Goal: Task Accomplishment & Management: Complete application form

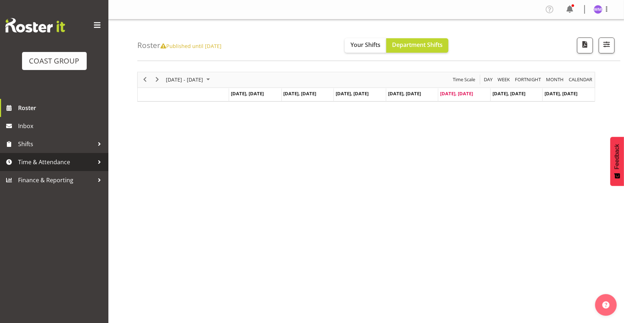
click at [64, 157] on span "Time & Attendance" at bounding box center [56, 162] width 76 height 11
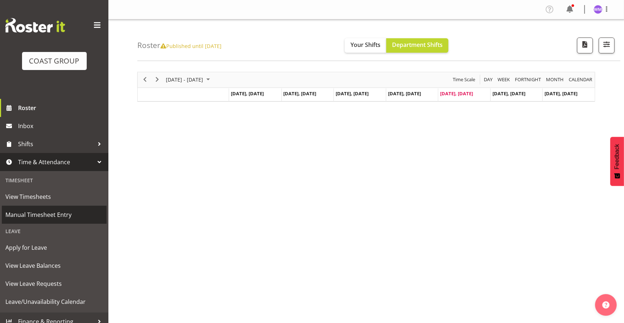
click at [54, 213] on span "Manual Timesheet Entry" at bounding box center [54, 214] width 98 height 11
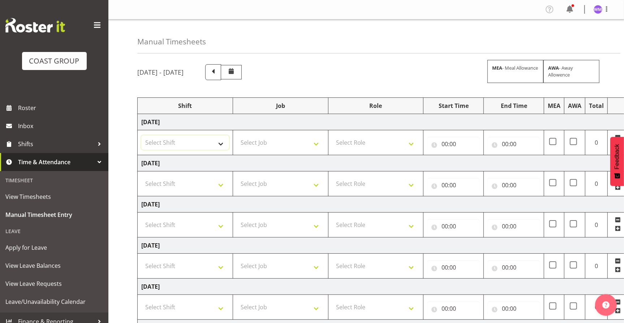
click at [225, 142] on select "Select Shift EHS AKL SALES" at bounding box center [185, 142] width 88 height 14
select select "1327"
click at [141, 135] on select "Select Shift EHS AKL SALES" at bounding box center [185, 142] width 88 height 14
click at [215, 180] on select "Select Shift EHS AKL SALES" at bounding box center [185, 184] width 88 height 14
select select "1327"
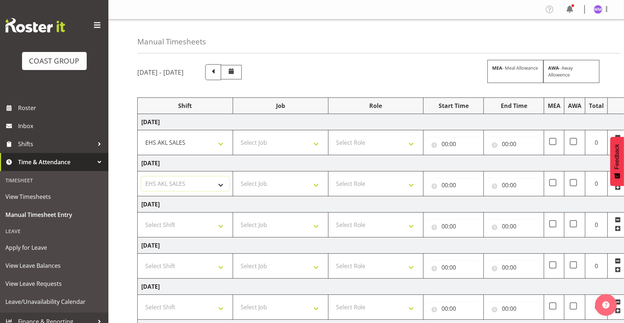
click at [141, 177] on select "Select Shift EHS AKL SALES" at bounding box center [185, 184] width 88 height 14
click at [224, 224] on select "Select Shift EHS AKL SALES" at bounding box center [185, 225] width 88 height 14
select select "1327"
click at [141, 218] on select "Select Shift EHS AKL SALES" at bounding box center [185, 225] width 88 height 14
click at [320, 150] on td "Select Job 1 Carlton Events 1 [PERSON_NAME][GEOGRAPHIC_DATA] 1 [PERSON_NAME][GE…" at bounding box center [280, 142] width 95 height 25
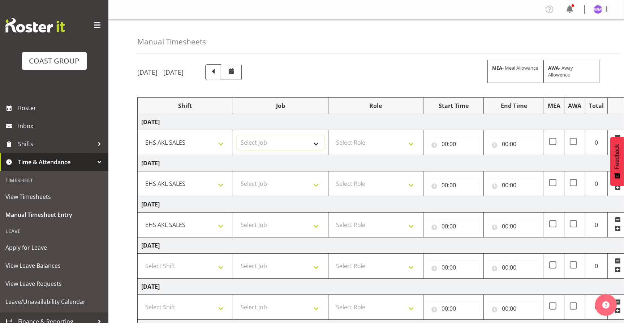
click at [317, 147] on select "Select Job 1 Carlton Events 1 [PERSON_NAME][GEOGRAPHIC_DATA] 1 [PERSON_NAME][GE…" at bounding box center [281, 142] width 88 height 14
select select "69"
click at [237, 135] on select "Select Job 1 Carlton Events 1 [PERSON_NAME][GEOGRAPHIC_DATA] 1 [PERSON_NAME][GE…" at bounding box center [281, 142] width 88 height 14
click at [316, 189] on select "Select Job 1 Carlton Events 1 [PERSON_NAME][GEOGRAPHIC_DATA] 1 [PERSON_NAME][GE…" at bounding box center [281, 184] width 88 height 14
select select "69"
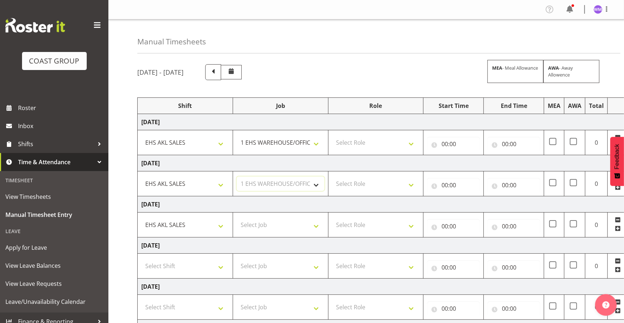
click at [237, 177] on select "Select Job 1 Carlton Events 1 [PERSON_NAME][GEOGRAPHIC_DATA] 1 [PERSON_NAME][GE…" at bounding box center [281, 184] width 88 height 14
click at [313, 226] on select "Select Job 1 Carlton Events 1 [PERSON_NAME][GEOGRAPHIC_DATA] 1 [PERSON_NAME][GE…" at bounding box center [281, 225] width 88 height 14
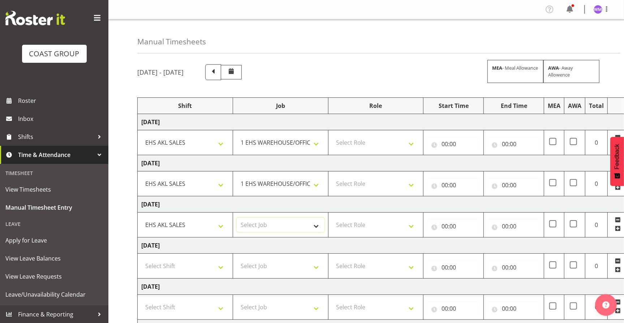
click at [315, 225] on select "Select Job 1 Carlton Events 1 [PERSON_NAME][GEOGRAPHIC_DATA] 1 [PERSON_NAME][GE…" at bounding box center [281, 225] width 88 height 14
click at [195, 11] on nav "Profile Log Out" at bounding box center [366, 10] width 501 height 12
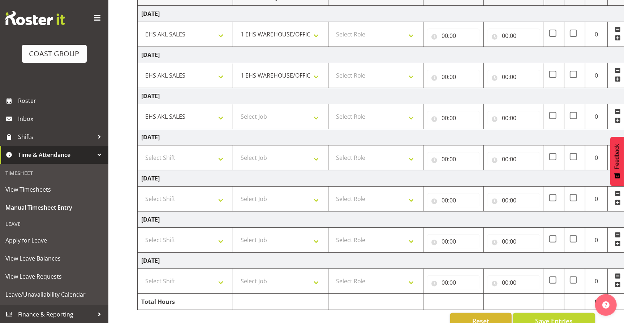
scroll to position [125, 0]
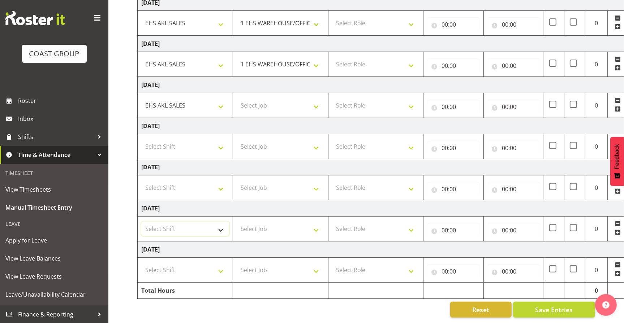
click at [220, 222] on select "Select Shift EHS AKL SALES" at bounding box center [185, 229] width 88 height 14
select select "1327"
click at [141, 222] on select "Select Shift EHS AKL SALES" at bounding box center [185, 229] width 88 height 14
click at [222, 265] on select "Select Shift EHS AKL SALES" at bounding box center [185, 270] width 88 height 14
select select "1327"
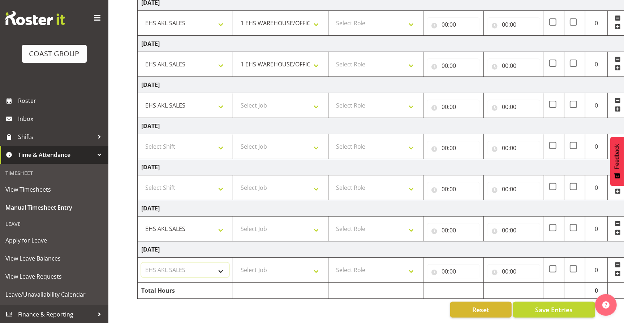
click at [141, 263] on select "Select Shift EHS AKL SALES" at bounding box center [185, 270] width 88 height 14
click at [314, 225] on select "Select Job 1 Carlton Events 1 [PERSON_NAME][GEOGRAPHIC_DATA] 1 [PERSON_NAME][GE…" at bounding box center [281, 229] width 88 height 14
select select "69"
click at [237, 222] on select "Select Job 1 Carlton Events 1 [PERSON_NAME][GEOGRAPHIC_DATA] 1 [PERSON_NAME][GE…" at bounding box center [281, 229] width 88 height 14
click at [318, 263] on select "Select Job 1 Carlton Events 1 [PERSON_NAME][GEOGRAPHIC_DATA] 1 [PERSON_NAME][GE…" at bounding box center [281, 270] width 88 height 14
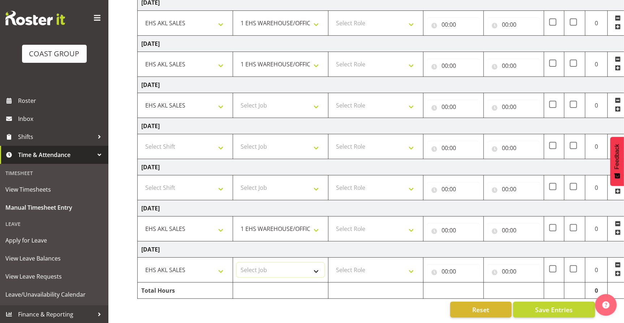
select select "69"
click at [237, 263] on select "Select Job 1 Carlton Events 1 [PERSON_NAME][GEOGRAPHIC_DATA] 1 [PERSON_NAME][GE…" at bounding box center [281, 270] width 88 height 14
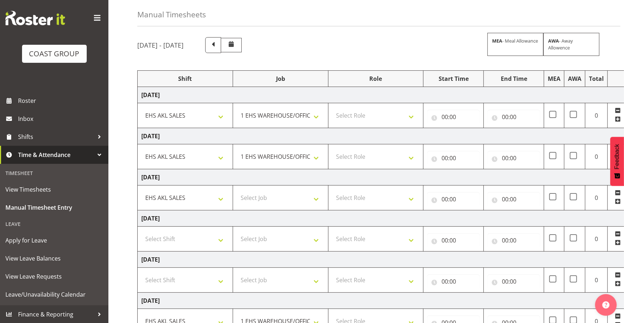
scroll to position [23, 0]
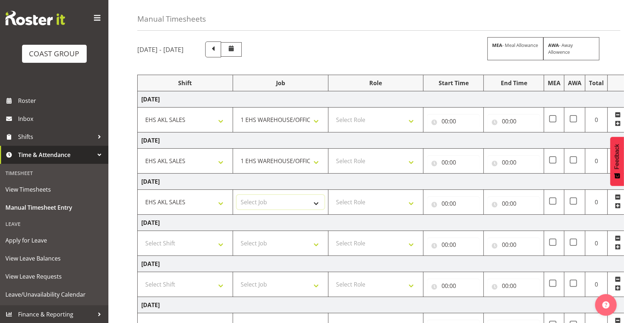
click at [315, 203] on select "Select Job 1 Carlton Events 1 [PERSON_NAME][GEOGRAPHIC_DATA] 1 [PERSON_NAME][GE…" at bounding box center [281, 202] width 88 height 14
select select "69"
click at [237, 195] on select "Select Job 1 Carlton Events 1 [PERSON_NAME][GEOGRAPHIC_DATA] 1 [PERSON_NAME][GE…" at bounding box center [281, 202] width 88 height 14
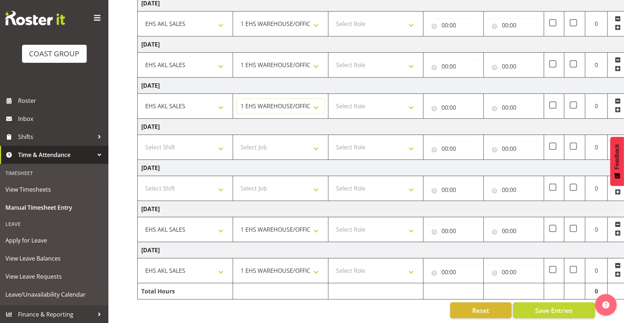
scroll to position [125, 0]
click at [316, 225] on select "1 Carlton Events 1 Carlton Hamilton 1 Carlton Wellington 1 EHS WAREHOUSE/OFFICE…" at bounding box center [281, 229] width 88 height 14
click at [418, 223] on select "Select Role ACCOUNT MANAGER Account Manager" at bounding box center [376, 229] width 88 height 14
select select "197"
click at [332, 222] on select "Select Role ACCOUNT MANAGER Account Manager" at bounding box center [376, 229] width 88 height 14
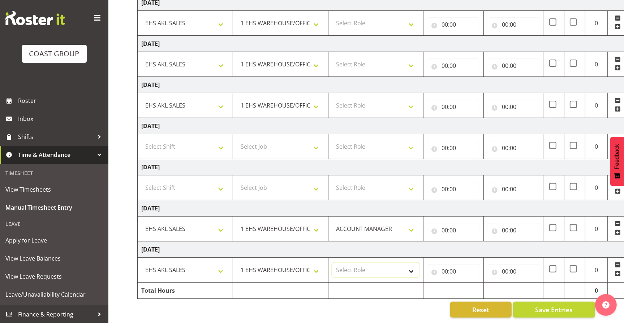
click at [411, 264] on select "Select Role ACCOUNT MANAGER Account Manager" at bounding box center [376, 270] width 88 height 14
select select "197"
click at [332, 263] on select "Select Role ACCOUNT MANAGER Account Manager" at bounding box center [376, 270] width 88 height 14
click at [467, 264] on input "00:00" at bounding box center [453, 271] width 53 height 14
click at [474, 285] on select "00 01 02 03 04 05 06 07 08 09 10 11 12 13 14 15 16 17 18 19 20 21 22 23" at bounding box center [476, 290] width 16 height 14
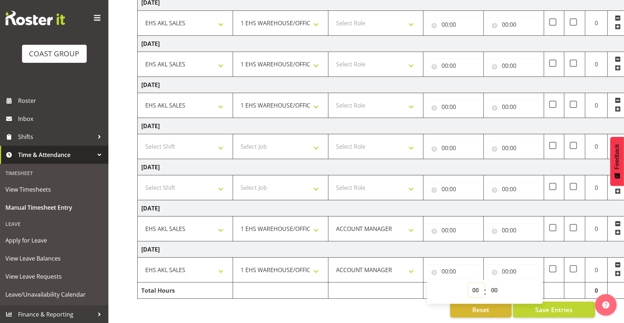
select select "8"
click at [468, 283] on select "00 01 02 03 04 05 06 07 08 09 10 11 12 13 14 15 16 17 18 19 20 21 22 23" at bounding box center [476, 290] width 16 height 14
type input "08:00"
click at [505, 265] on input "00:00" at bounding box center [513, 271] width 53 height 14
click at [537, 287] on select "00 01 02 03 04 05 06 07 08 09 10 11 12 13 14 15 16 17 18 19 20 21 22 23" at bounding box center [536, 290] width 16 height 14
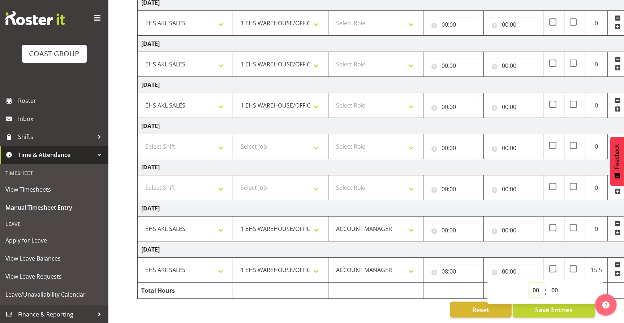
select select "12"
click at [528, 283] on select "00 01 02 03 04 05 06 07 08 09 10 11 12 13 14 15 16 17 18 19 20 21 22 23" at bounding box center [536, 290] width 16 height 14
type input "12:00"
click at [455, 226] on input "00:00" at bounding box center [453, 230] width 53 height 14
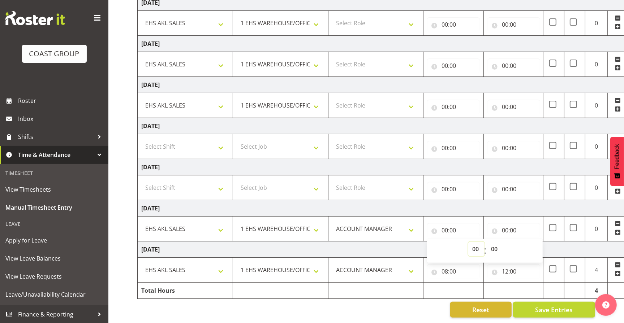
click at [470, 242] on select "00 01 02 03 04 05 06 07 08 09 10 11 12 13 14 15 16 17 18 19 20 21 22 23" at bounding box center [476, 249] width 16 height 14
select select "8"
click at [468, 242] on select "00 01 02 03 04 05 06 07 08 09 10 11 12 13 14 15 16 17 18 19 20 21 22 23" at bounding box center [476, 249] width 16 height 14
type input "08:00"
click at [513, 223] on input "00:00" at bounding box center [513, 230] width 53 height 14
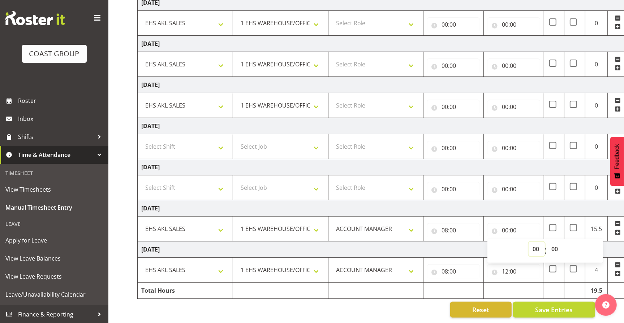
click at [533, 244] on select "00 01 02 03 04 05 06 07 08 09 10 11 12 13 14 15 16 17 18 19 20 21 22 23" at bounding box center [536, 249] width 16 height 14
select select "12"
click at [528, 242] on select "00 01 02 03 04 05 06 07 08 09 10 11 12 13 14 15 16 17 18 19 20 21 22 23" at bounding box center [536, 249] width 16 height 14
type input "12:00"
click at [409, 62] on select "Select Role ACCOUNT MANAGER Account Manager" at bounding box center [376, 64] width 88 height 14
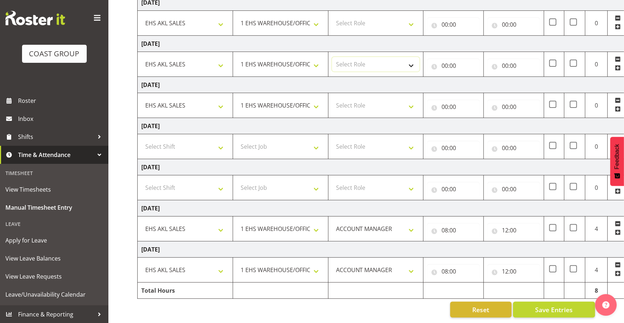
select select "197"
click at [332, 57] on select "Select Role ACCOUNT MANAGER Account Manager" at bounding box center [376, 64] width 88 height 14
click at [409, 98] on select "Select Role ACCOUNT MANAGER Account Manager" at bounding box center [376, 105] width 88 height 14
select select "197"
click at [332, 98] on select "Select Role ACCOUNT MANAGER Account Manager" at bounding box center [376, 105] width 88 height 14
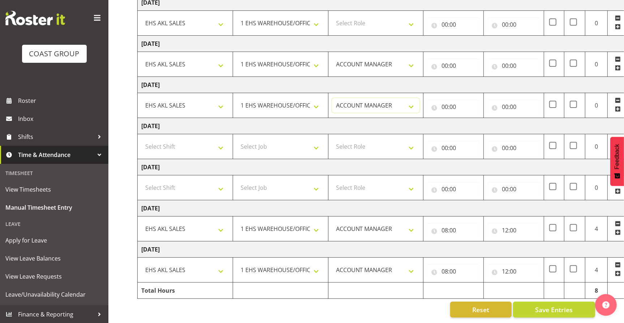
scroll to position [70, 0]
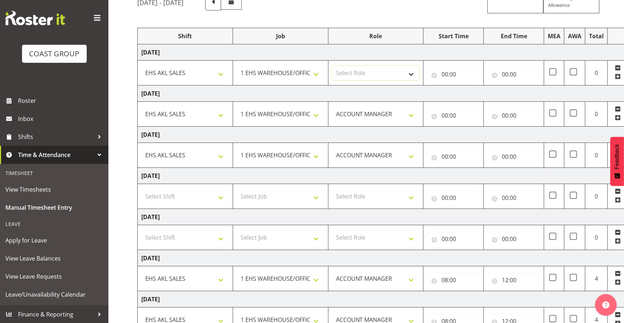
click at [415, 71] on select "Select Role ACCOUNT MANAGER Account Manager" at bounding box center [376, 73] width 88 height 14
select select "197"
click at [332, 66] on select "Select Role ACCOUNT MANAGER Account Manager" at bounding box center [376, 73] width 88 height 14
click at [443, 76] on input "00:00" at bounding box center [453, 74] width 53 height 14
click at [470, 92] on select "00 01 02 03 04 05 06 07 08 09 10 11 12 13 14 15 16 17 18 19 20 21 22 23" at bounding box center [476, 93] width 16 height 14
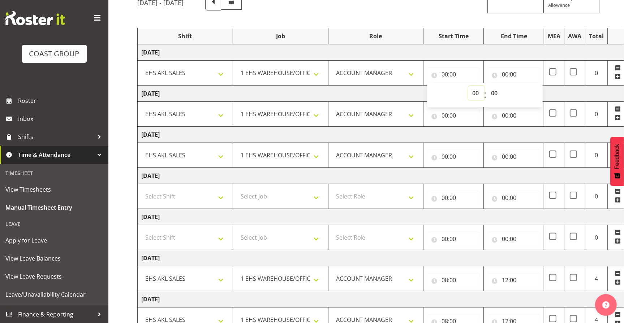
select select "8"
click at [468, 86] on select "00 01 02 03 04 05 06 07 08 09 10 11 12 13 14 15 16 17 18 19 20 21 22 23" at bounding box center [476, 93] width 16 height 14
type input "08:00"
click at [514, 74] on input "00:00" at bounding box center [513, 74] width 53 height 14
click at [531, 92] on select "00 01 02 03 04 05 06 07 08 09 10 11 12 13 14 15 16 17 18 19 20 21 22 23" at bounding box center [536, 93] width 16 height 14
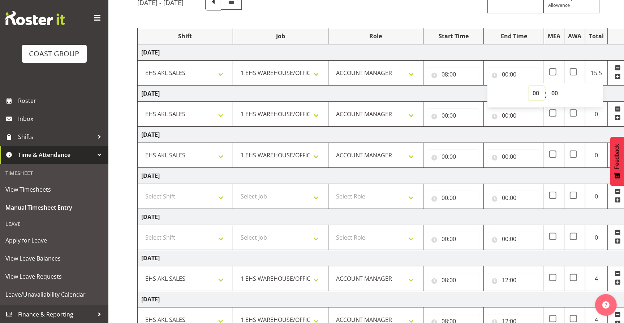
select select "12"
click at [528, 86] on select "00 01 02 03 04 05 06 07 08 09 10 11 12 13 14 15 16 17 18 19 20 21 22 23" at bounding box center [536, 93] width 16 height 14
type input "12:00"
click at [458, 114] on input "00:00" at bounding box center [453, 115] width 53 height 14
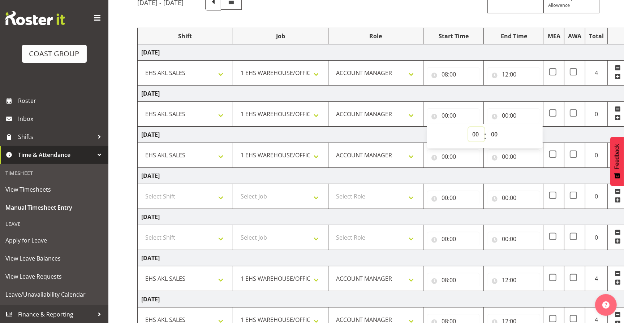
click at [474, 132] on select "00 01 02 03 04 05 06 07 08 09 10 11 12 13 14 15 16 17 18 19 20 21 22 23" at bounding box center [476, 134] width 16 height 14
select select "8"
click at [468, 127] on select "00 01 02 03 04 05 06 07 08 09 10 11 12 13 14 15 16 17 18 19 20 21 22 23" at bounding box center [476, 134] width 16 height 14
type input "08:00"
click at [519, 118] on input "00:00" at bounding box center [513, 115] width 53 height 14
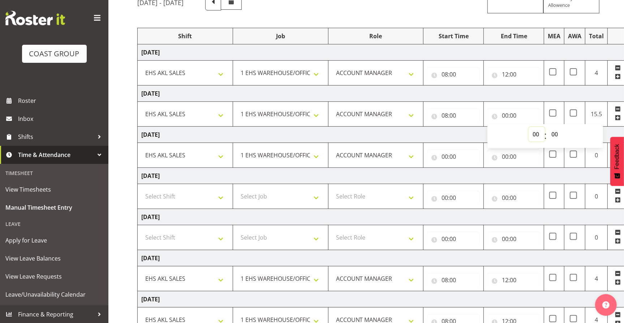
click at [539, 133] on select "00 01 02 03 04 05 06 07 08 09 10 11 12 13 14 15 16 17 18 19 20 21 22 23" at bounding box center [536, 134] width 16 height 14
select select "12"
click at [528, 127] on select "00 01 02 03 04 05 06 07 08 09 10 11 12 13 14 15 16 17 18 19 20 21 22 23" at bounding box center [536, 134] width 16 height 14
type input "12:00"
click at [221, 155] on select "EHS AKL SALES" at bounding box center [185, 155] width 88 height 14
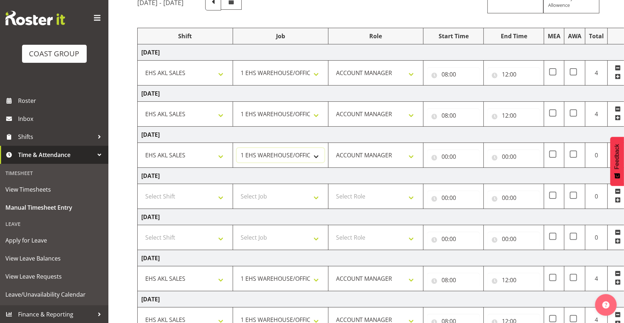
click at [318, 153] on select "1 Carlton Events 1 Carlton Hamilton 1 Carlton Wellington 1 EHS WAREHOUSE/OFFICE…" at bounding box center [281, 155] width 88 height 14
click at [394, 4] on div "October 8th - October 14th 2025 MEA - Meal Allowance AWA - Away Allowence" at bounding box center [366, 3] width 458 height 16
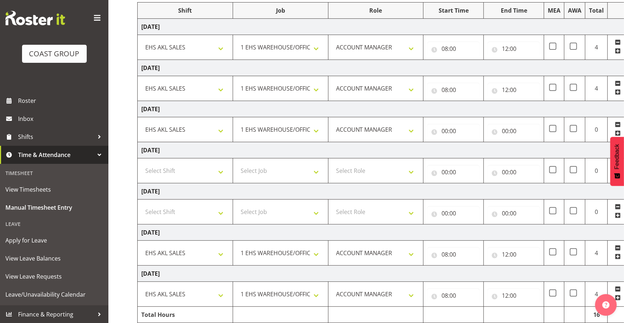
scroll to position [125, 0]
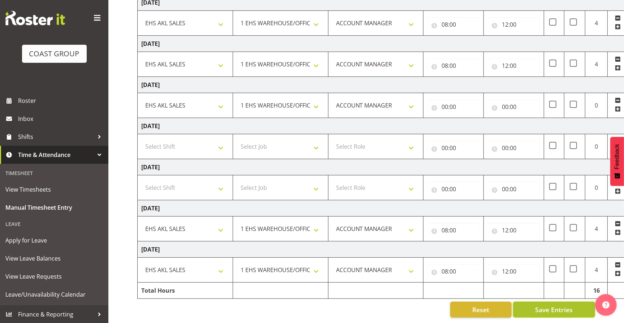
click at [552, 305] on span "Save Entries" at bounding box center [554, 309] width 38 height 9
select select
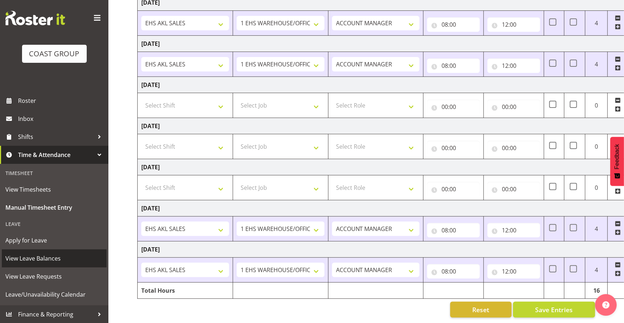
click at [29, 258] on span "View Leave Balances" at bounding box center [54, 258] width 98 height 11
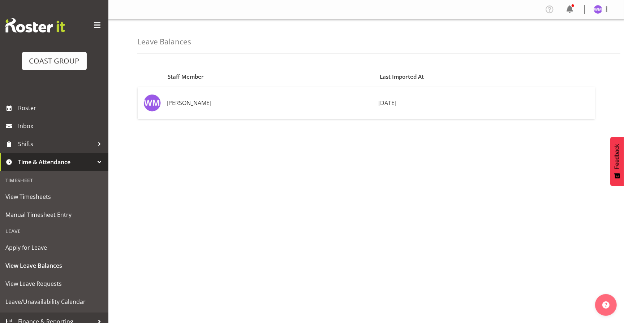
click at [20, 232] on div "Leave" at bounding box center [54, 231] width 105 height 15
click at [11, 229] on div "Leave" at bounding box center [54, 231] width 105 height 15
click at [25, 217] on span "Manual Timesheet Entry" at bounding box center [54, 214] width 98 height 11
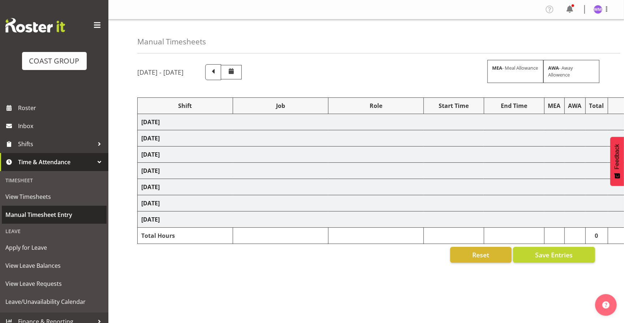
select select "69"
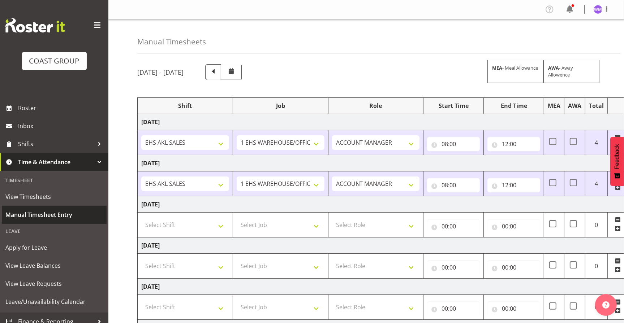
click at [25, 217] on span "Manual Timesheet Entry" at bounding box center [54, 214] width 98 height 11
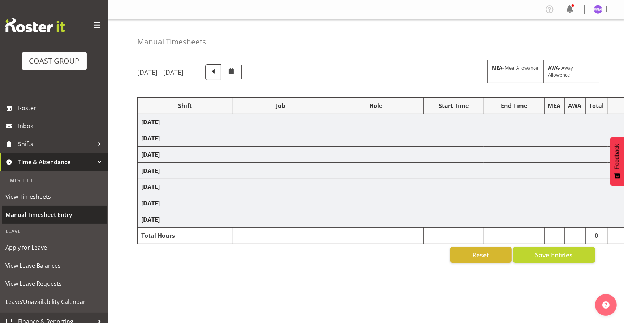
select select "69"
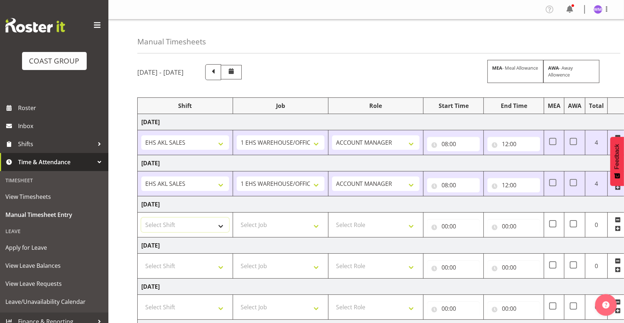
click at [220, 227] on select "Select Shift EHS AKL SALES" at bounding box center [185, 225] width 88 height 14
select select "1327"
click at [141, 218] on select "Select Shift EHS AKL SALES" at bounding box center [185, 225] width 88 height 14
click at [198, 240] on td "[DATE]" at bounding box center [390, 246] width 505 height 16
click at [319, 223] on select "Select Job 1 Carlton Events 1 [PERSON_NAME][GEOGRAPHIC_DATA] 1 [PERSON_NAME][GE…" at bounding box center [281, 225] width 88 height 14
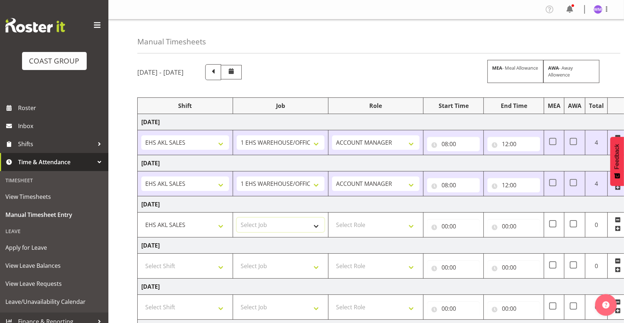
select select "69"
click at [237, 218] on select "Select Job 1 Carlton Events 1 [PERSON_NAME][GEOGRAPHIC_DATA] 1 [PERSON_NAME][GE…" at bounding box center [281, 225] width 88 height 14
click at [411, 224] on select "Select Role ACCOUNT MANAGER Account Manager" at bounding box center [376, 225] width 88 height 14
select select "197"
click at [332, 218] on select "Select Role ACCOUNT MANAGER Account Manager" at bounding box center [376, 225] width 88 height 14
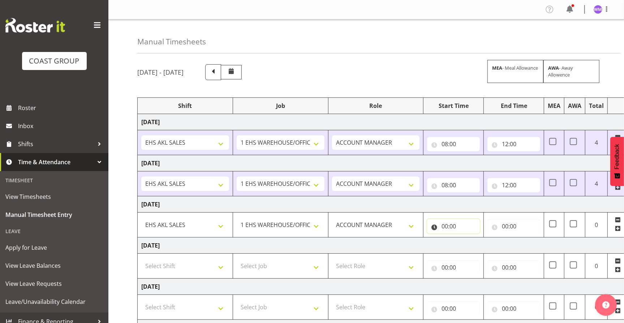
click at [454, 222] on input "00:00" at bounding box center [453, 226] width 53 height 14
click at [471, 246] on select "00 01 02 03 04 05 06 07 08 09 10 11 12 13 14 15 16 17 18 19 20 21 22 23" at bounding box center [476, 245] width 16 height 14
select select "8"
click at [468, 238] on select "00 01 02 03 04 05 06 07 08 09 10 11 12 13 14 15 16 17 18 19 20 21 22 23" at bounding box center [476, 245] width 16 height 14
type input "08:00"
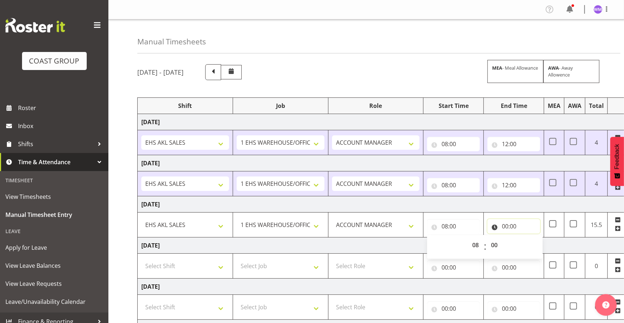
click at [509, 225] on input "00:00" at bounding box center [513, 226] width 53 height 14
click at [536, 244] on select "00 01 02 03 04 05 06 07 08 09 10 11 12 13 14 15 16 17 18 19 20 21 22 23" at bounding box center [536, 245] width 16 height 14
select select "10"
click at [528, 238] on select "00 01 02 03 04 05 06 07 08 09 10 11 12 13 14 15 16 17 18 19 20 21 22 23" at bounding box center [536, 245] width 16 height 14
type input "10:00"
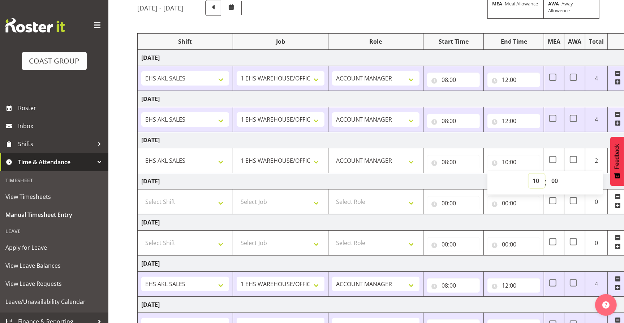
scroll to position [125, 0]
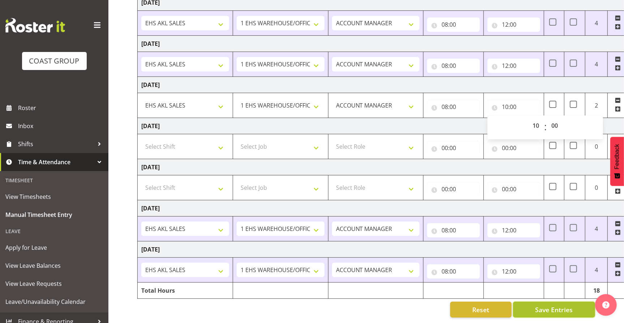
click at [549, 307] on span "Save Entries" at bounding box center [554, 309] width 38 height 9
